Goal: Information Seeking & Learning: Learn about a topic

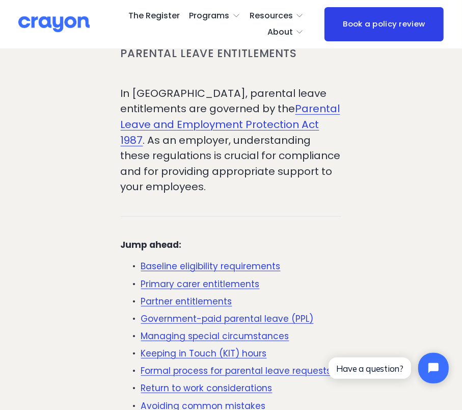
scroll to position [255, 0]
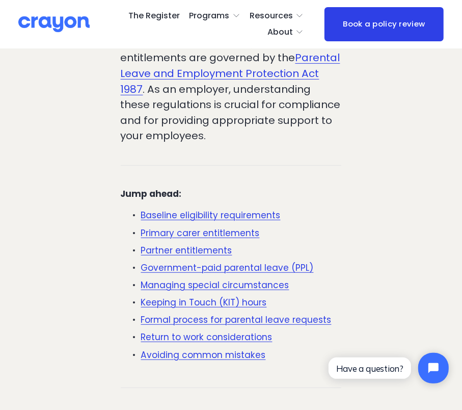
click at [190, 340] on link "Return to work considerations" at bounding box center [206, 337] width 131 height 12
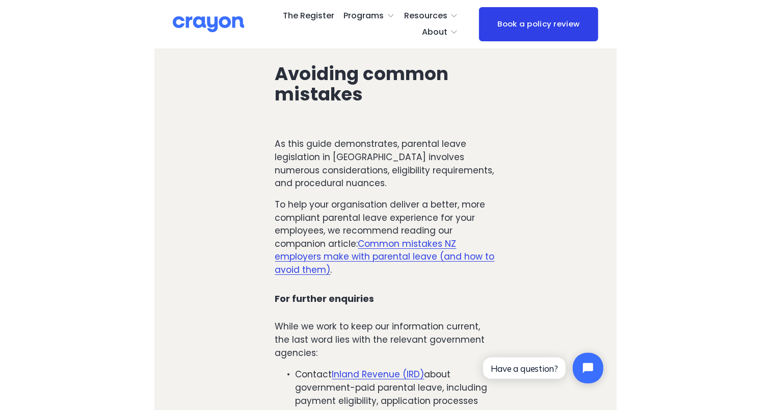
scroll to position [4351, 0]
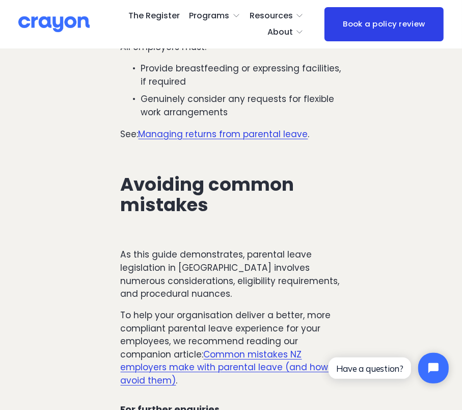
click at [291, 128] on link "Managing returns from parental leave" at bounding box center [224, 134] width 170 height 12
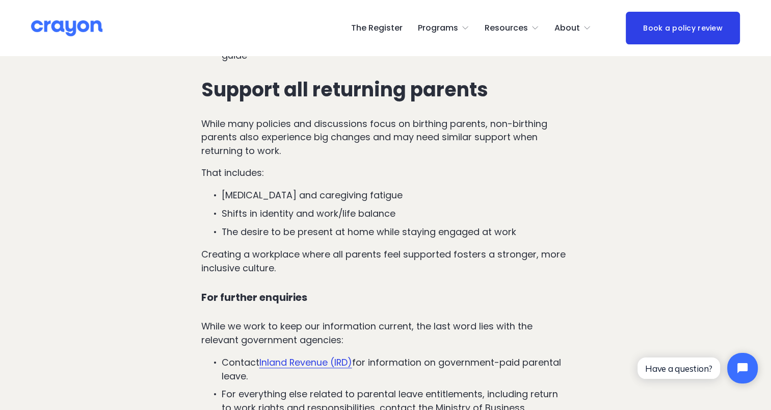
scroll to position [4382, 0]
